Goal: Navigation & Orientation: Go to known website

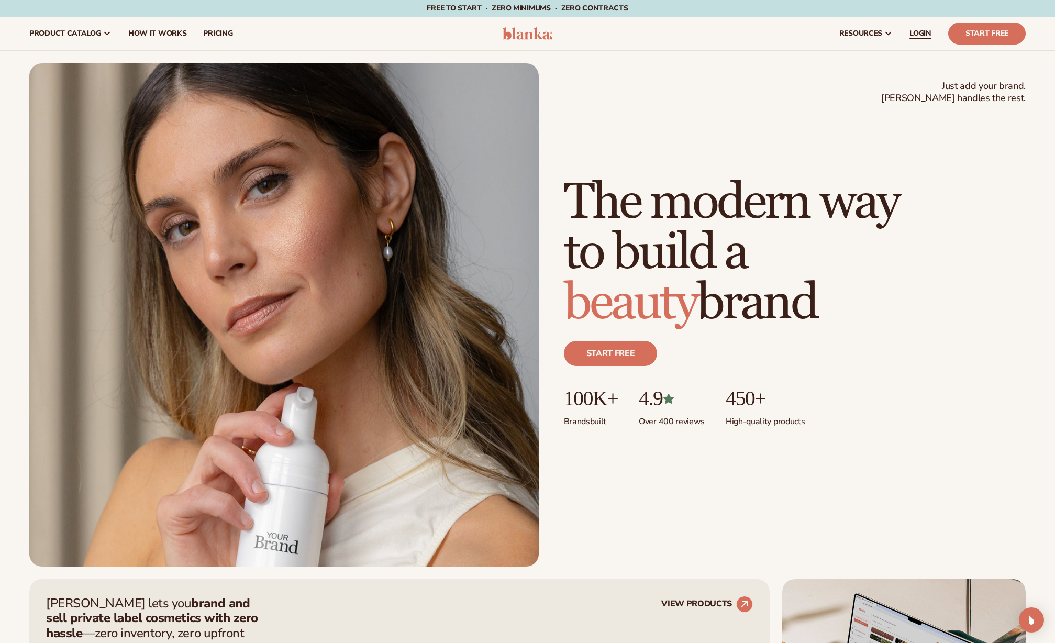
click at [927, 32] on span "LOGIN" at bounding box center [920, 33] width 22 height 8
